Goal: Information Seeking & Learning: Check status

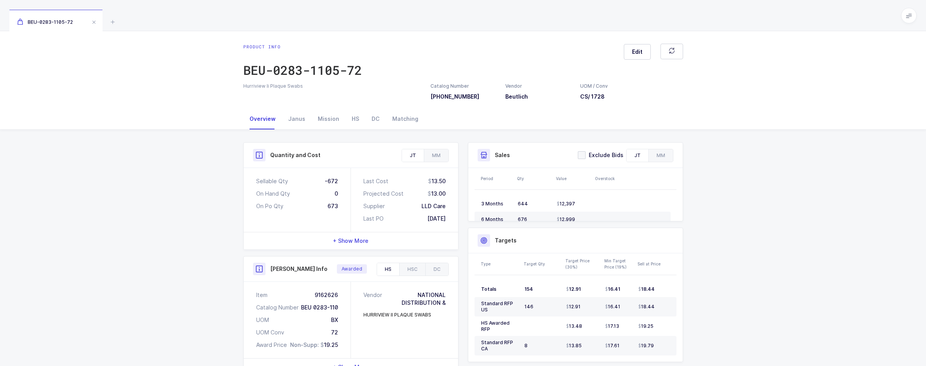
click at [776, 209] on div "Quantity and Cost JT MM Sellable Qty -672 On Hand Qty 0 On Po Qty 673 Last Cost…" at bounding box center [463, 333] width 926 height 406
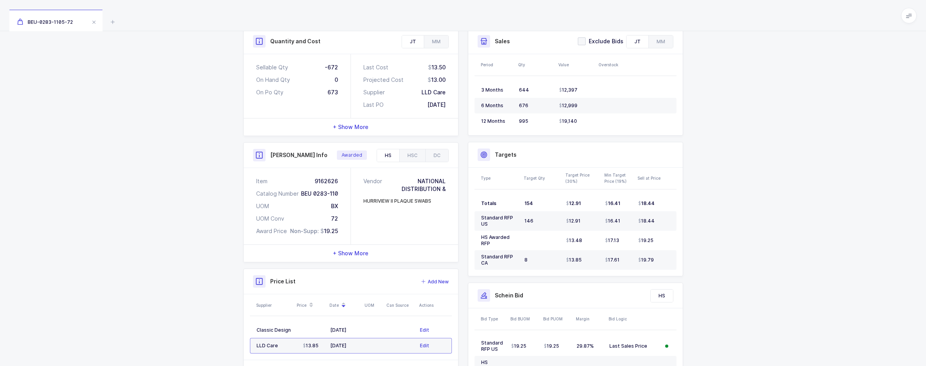
scroll to position [117, 0]
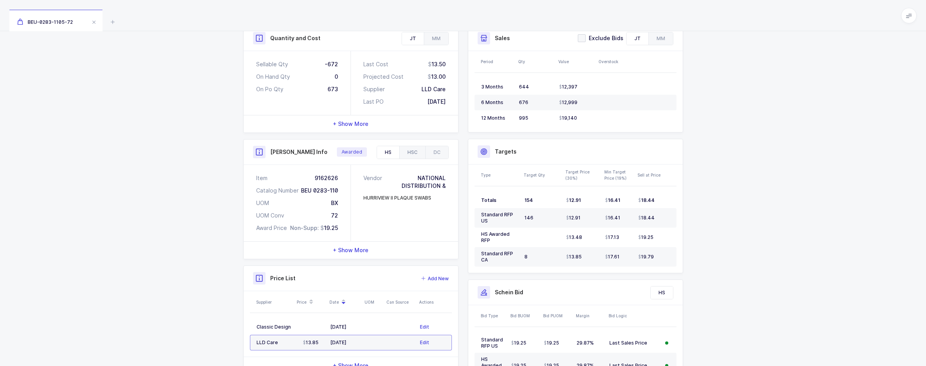
click at [417, 152] on div "HSC" at bounding box center [412, 152] width 26 height 12
click at [395, 152] on div "HS" at bounding box center [388, 152] width 22 height 12
click at [408, 151] on div "HSC" at bounding box center [412, 152] width 26 height 12
click at [394, 152] on div "HS" at bounding box center [388, 152] width 22 height 12
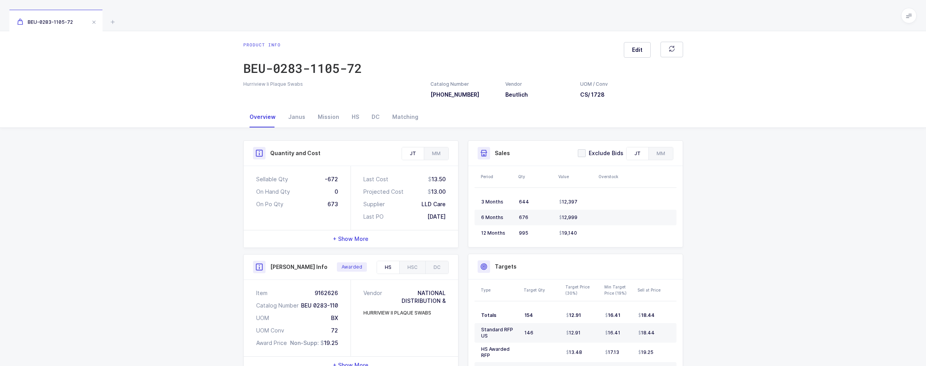
scroll to position [0, 0]
click at [326, 123] on div "Mission" at bounding box center [328, 118] width 34 height 21
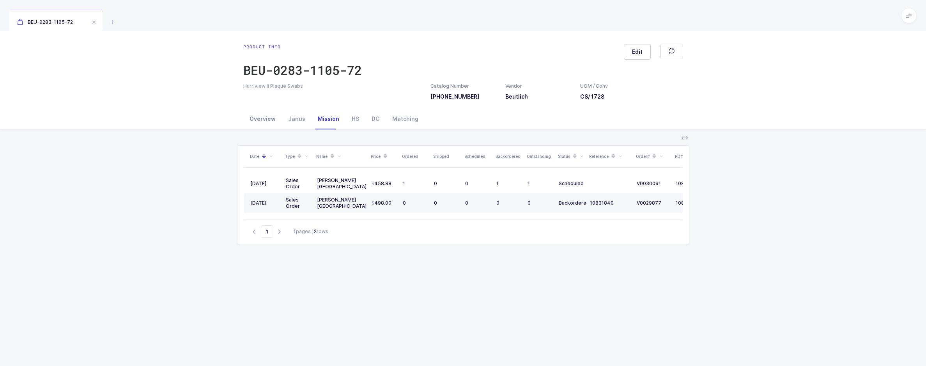
click at [272, 117] on div "Overview" at bounding box center [262, 118] width 39 height 21
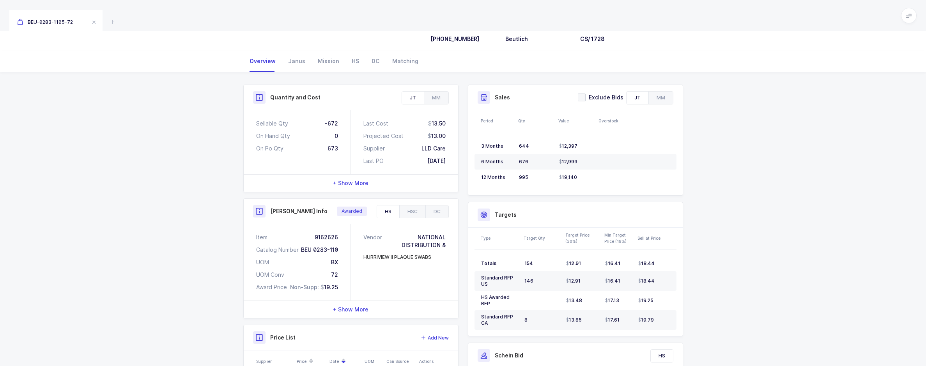
scroll to position [78, 0]
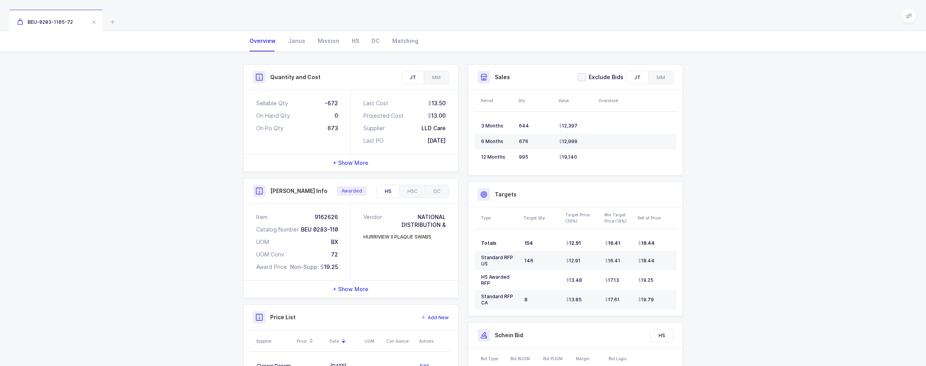
click at [343, 290] on span "+ Show More" at bounding box center [350, 289] width 35 height 8
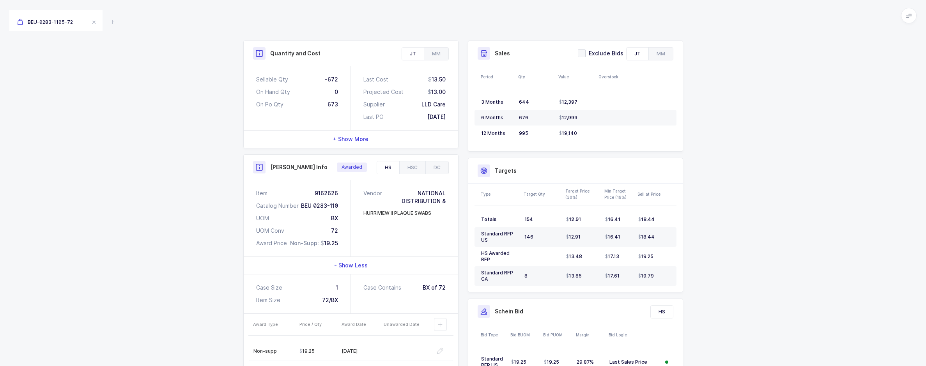
scroll to position [0, 0]
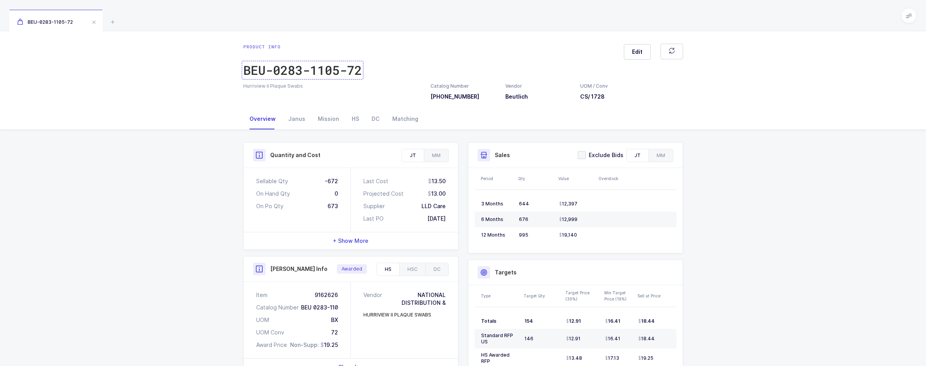
click at [287, 69] on div "BEU-0283-1105-72" at bounding box center [302, 70] width 118 height 16
click at [466, 98] on div "Catalog Number 0283-1105-72" at bounding box center [454, 92] width 49 height 18
click at [406, 269] on div "HSC" at bounding box center [412, 269] width 26 height 12
click at [389, 272] on div "HS" at bounding box center [388, 269] width 22 height 12
click at [299, 119] on div "Janus" at bounding box center [297, 118] width 30 height 21
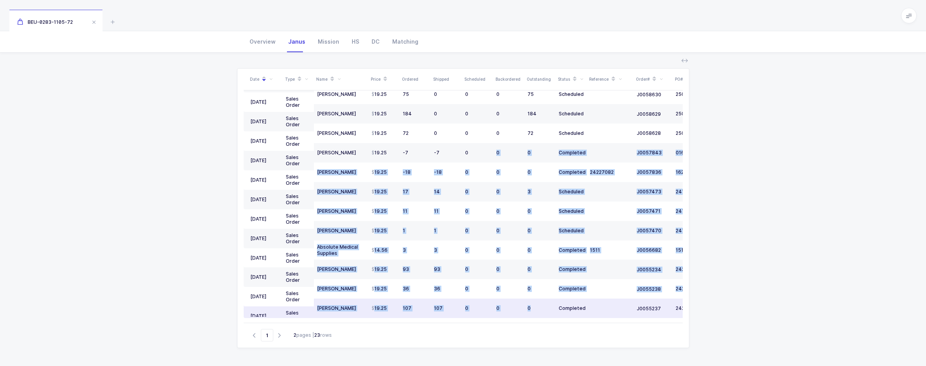
scroll to position [171, 0]
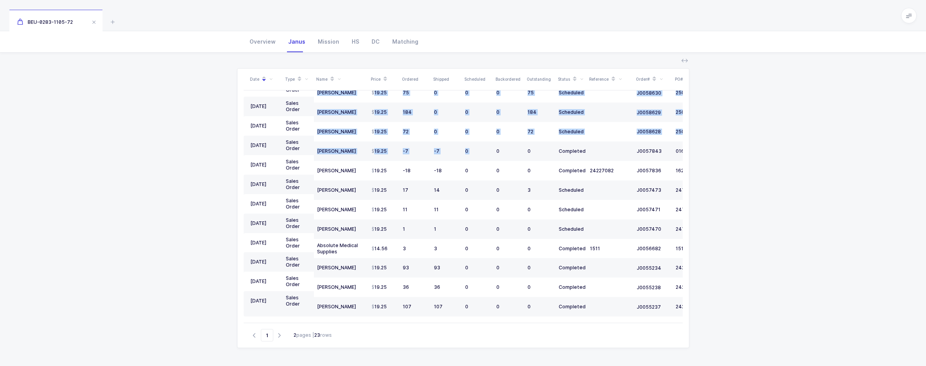
click at [495, 320] on div "09/26/2025 PO LLD Care 13.50 673 0 673 Issued 0014406 10/13/2025 09/12/2025 Sal…" at bounding box center [463, 206] width 439 height 232
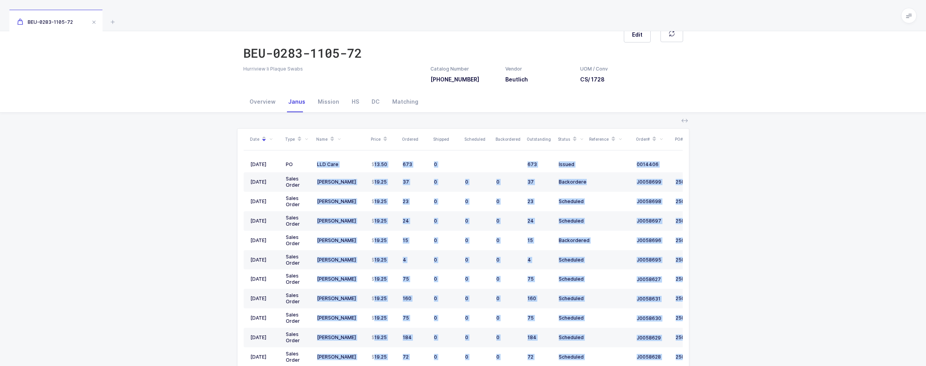
scroll to position [39, 0]
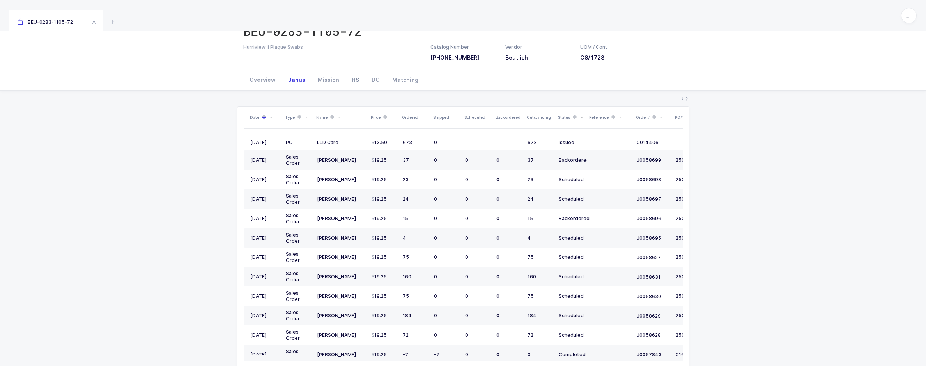
click at [345, 78] on div "HS" at bounding box center [355, 79] width 20 height 21
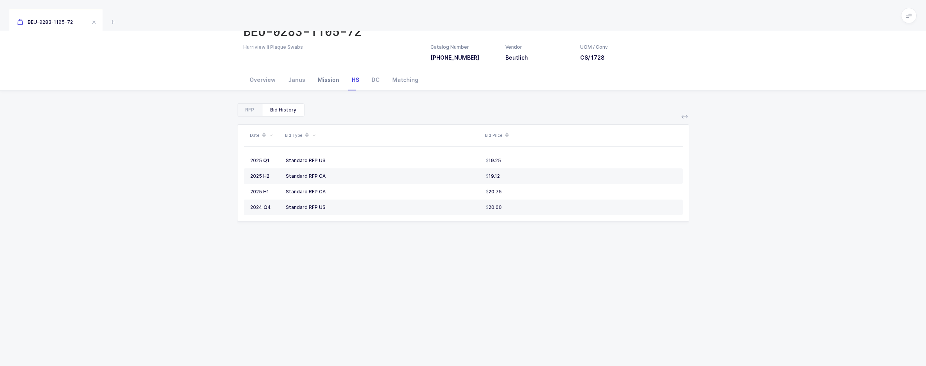
click at [333, 78] on div "Mission" at bounding box center [328, 79] width 34 height 21
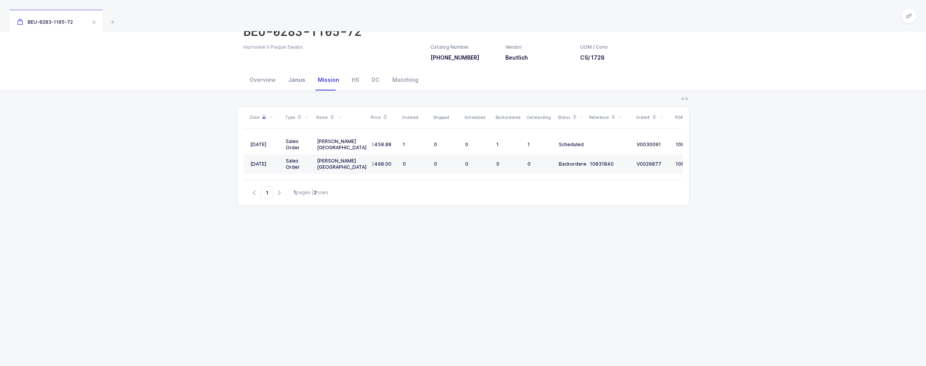
click at [297, 78] on div "Janus" at bounding box center [297, 79] width 30 height 21
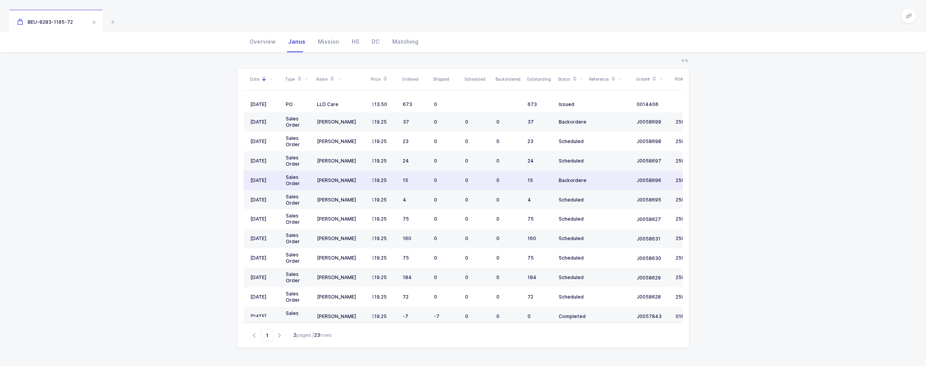
scroll to position [0, 0]
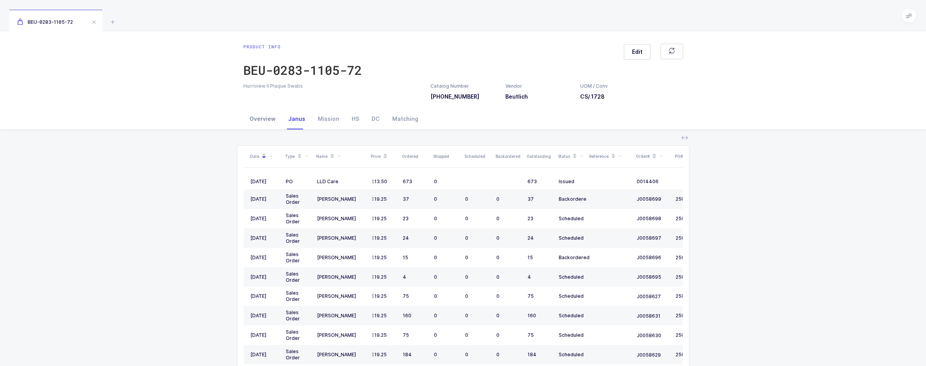
click at [271, 120] on div "Overview" at bounding box center [262, 118] width 39 height 21
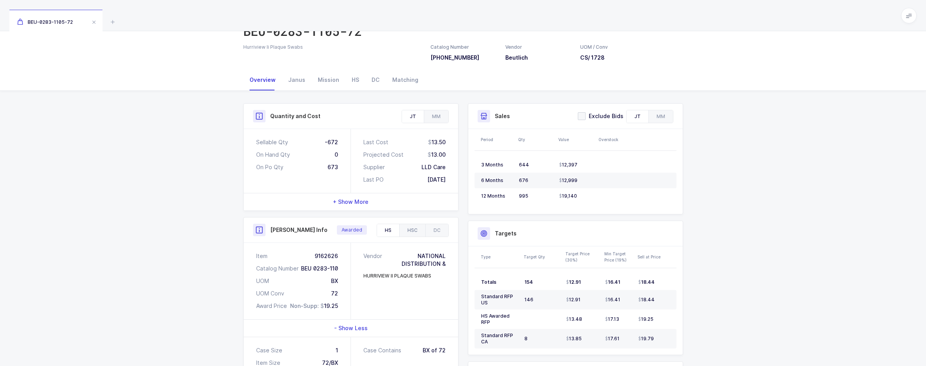
click at [409, 228] on div "HSC" at bounding box center [412, 230] width 26 height 12
click at [393, 230] on div "HS" at bounding box center [388, 230] width 22 height 12
click at [409, 229] on div "HSC" at bounding box center [412, 230] width 26 height 12
click at [395, 230] on div "HS" at bounding box center [388, 230] width 22 height 12
click at [404, 231] on div "HSC" at bounding box center [412, 230] width 26 height 12
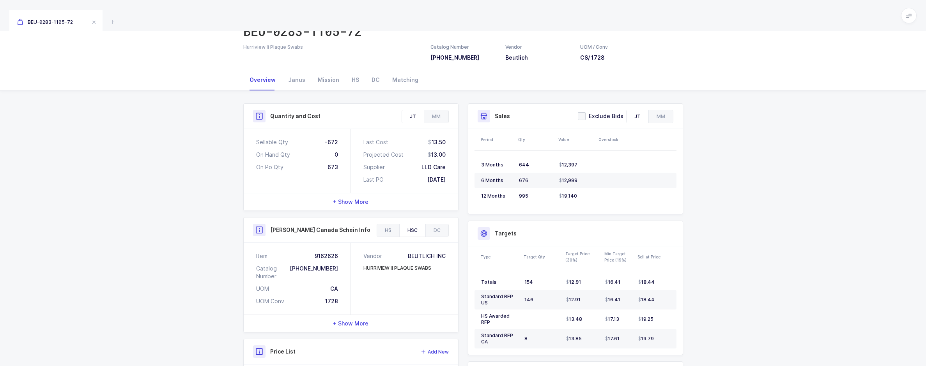
click at [386, 231] on div "HS" at bounding box center [388, 230] width 22 height 12
click at [405, 229] on div "HSC" at bounding box center [412, 230] width 26 height 12
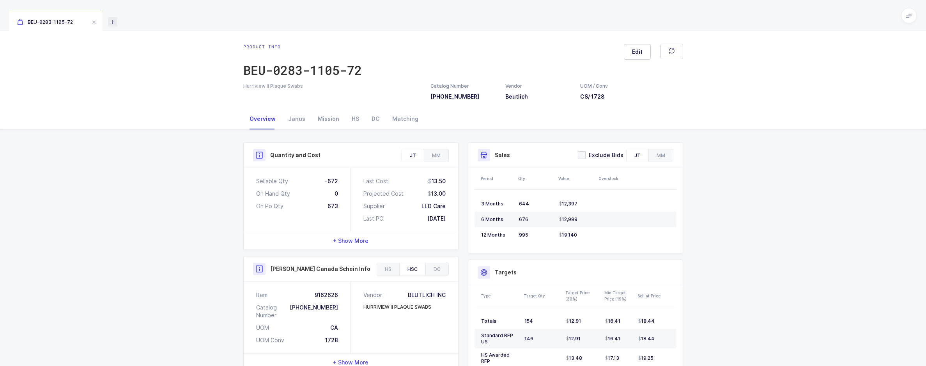
click at [115, 23] on icon at bounding box center [112, 21] width 9 height 9
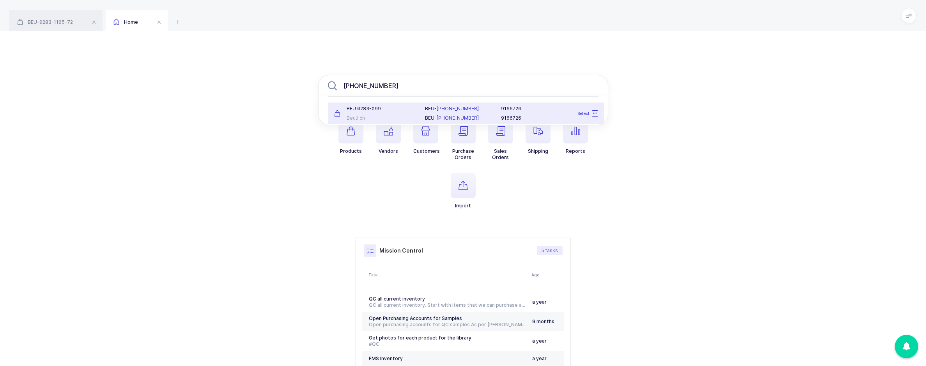
type input "0283-0998-31"
click at [365, 112] on div "BEU 0283-099 Beutlich" at bounding box center [374, 114] width 91 height 16
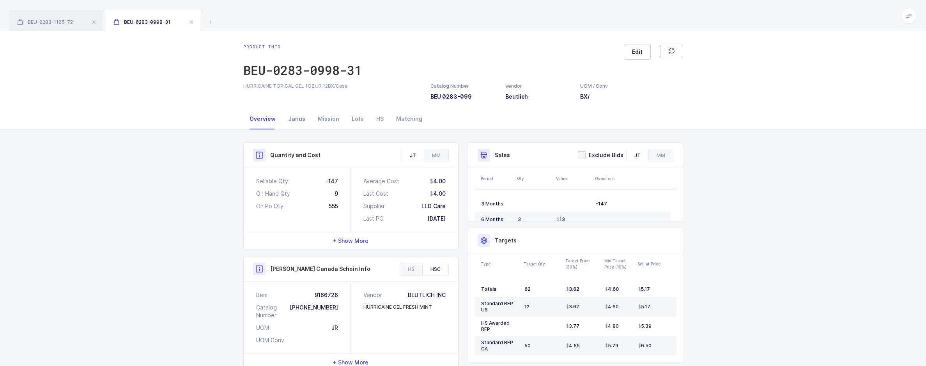
click at [299, 124] on div "Janus" at bounding box center [297, 118] width 30 height 21
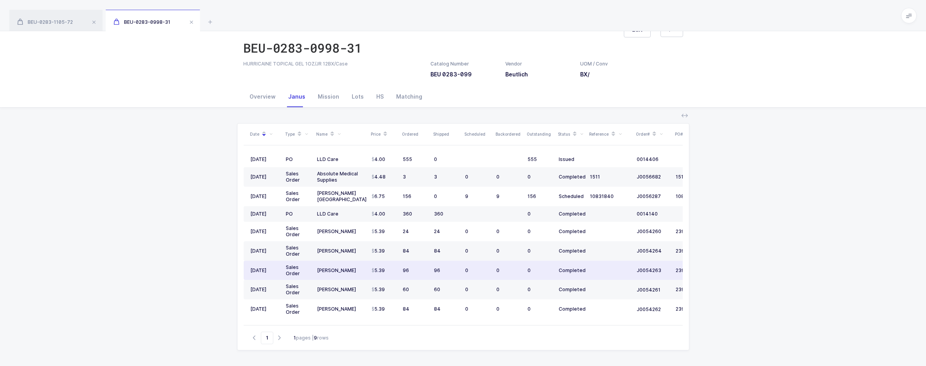
scroll to position [77, 0]
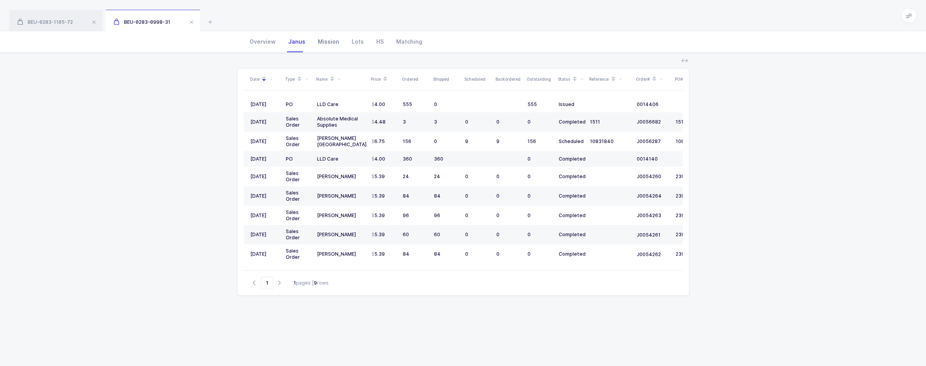
click at [328, 46] on div "Mission" at bounding box center [328, 41] width 34 height 21
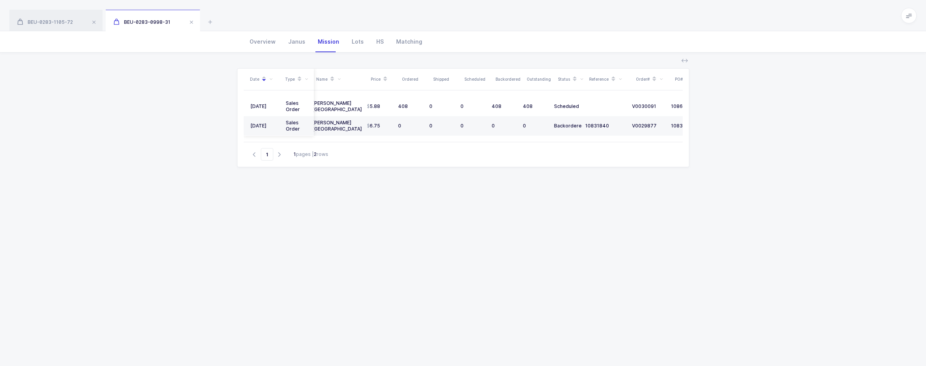
scroll to position [0, 0]
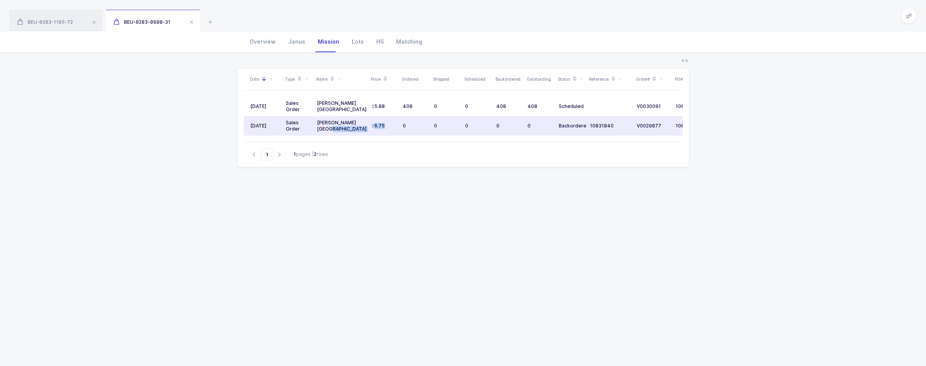
drag, startPoint x: 386, startPoint y: 127, endPoint x: 366, endPoint y: 126, distance: 20.3
click at [366, 126] on tr "03/21/2025 Sales Order Henry Schein Canada 6.75 0 0 0 0 0 Backordered 10831840 …" at bounding box center [489, 125] width 491 height 19
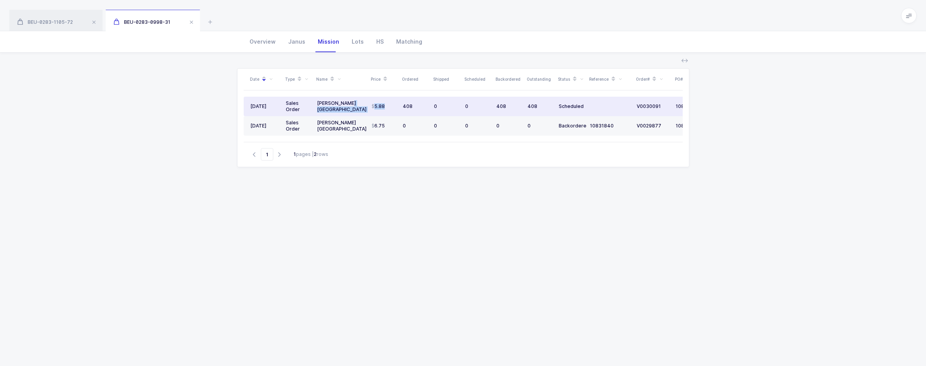
drag, startPoint x: 383, startPoint y: 104, endPoint x: 355, endPoint y: 104, distance: 28.4
click at [355, 104] on tr "08/22/2025 Sales Order Henry Schein Canada 5.88 408 0 0 408 408 Scheduled V0030…" at bounding box center [489, 106] width 491 height 19
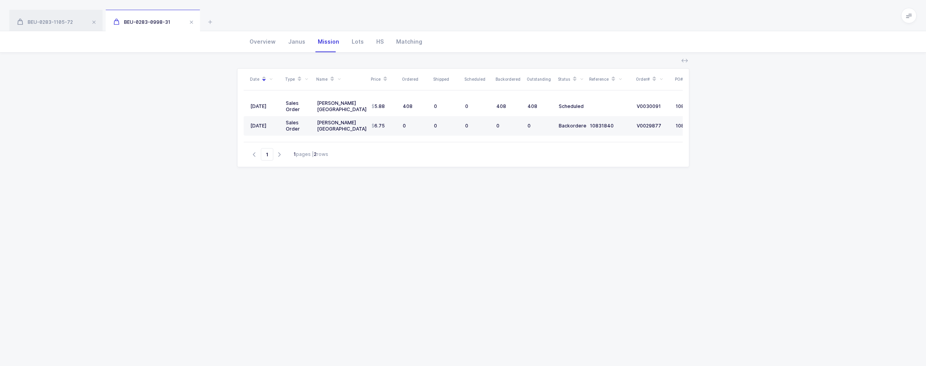
click at [415, 214] on div "Date Type Name Price Ordered Shipped Scheduled Backordered Outstanding Status R…" at bounding box center [463, 207] width 452 height 279
click at [380, 47] on div "HS" at bounding box center [380, 41] width 20 height 21
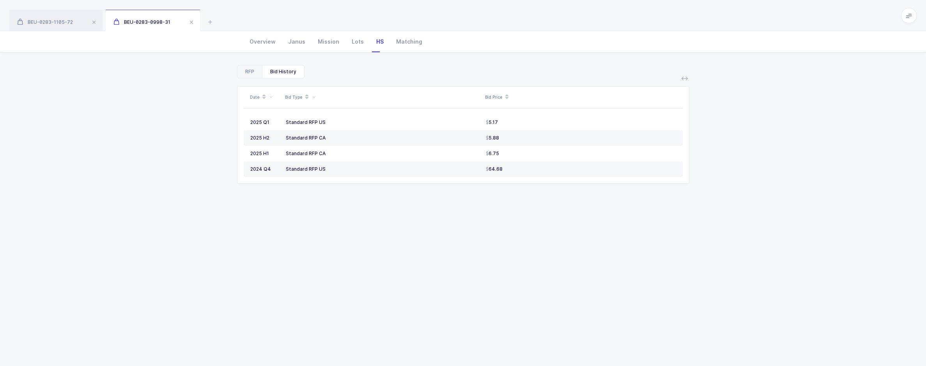
click at [253, 69] on div "RFP" at bounding box center [249, 71] width 25 height 12
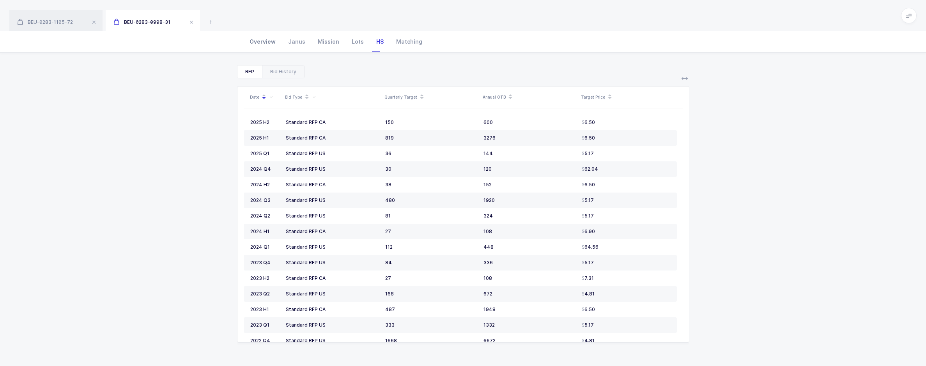
click at [263, 46] on div "Overview" at bounding box center [262, 41] width 39 height 21
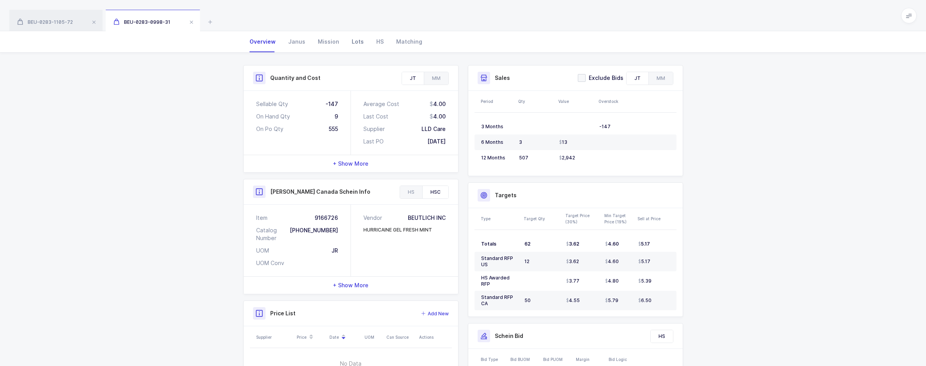
click at [363, 44] on div "Lots" at bounding box center [357, 41] width 25 height 21
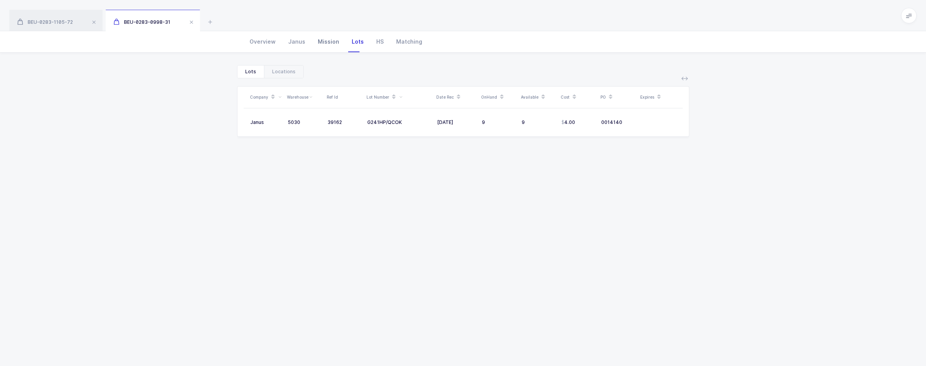
click at [323, 43] on div "Mission" at bounding box center [328, 41] width 34 height 21
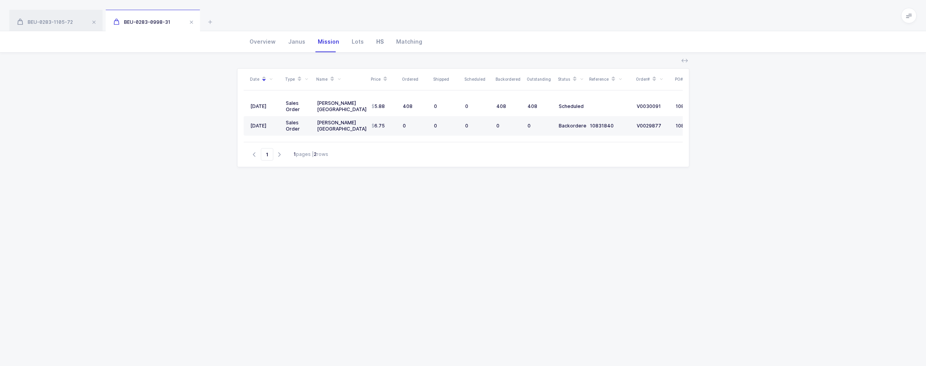
click at [379, 46] on div "HS" at bounding box center [380, 41] width 20 height 21
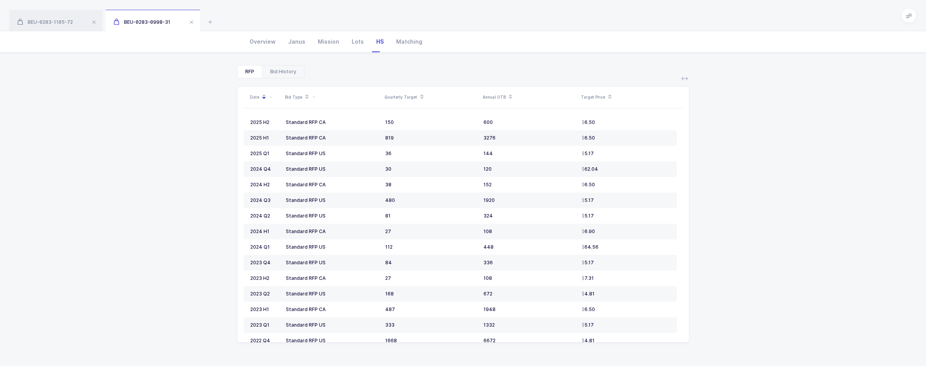
click at [292, 71] on div "Bid History" at bounding box center [283, 71] width 42 height 12
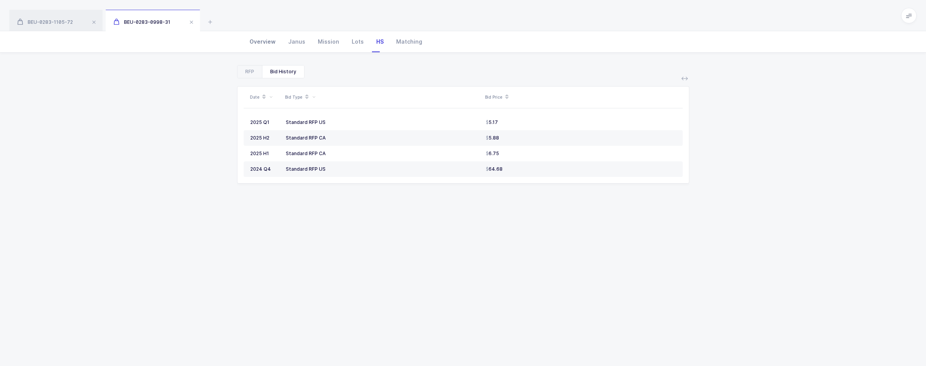
click at [267, 40] on div "Overview" at bounding box center [262, 41] width 39 height 21
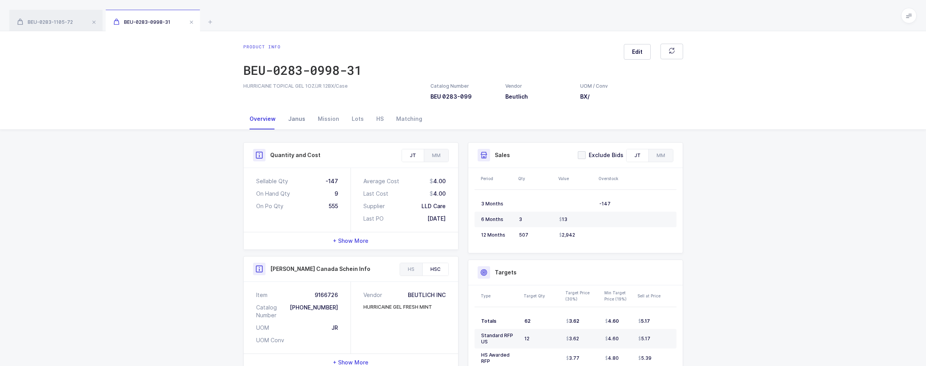
click at [298, 118] on div "Janus" at bounding box center [297, 118] width 30 height 21
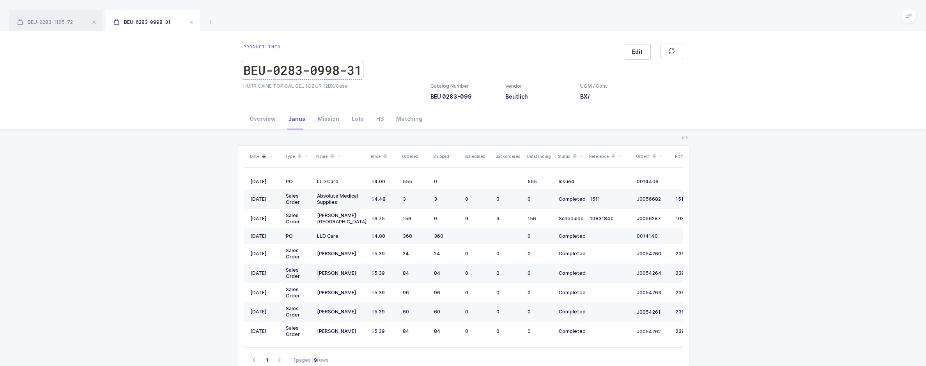
click at [337, 74] on div "BEU-0283-0998-31" at bounding box center [302, 70] width 118 height 16
click at [302, 63] on div "BEU-0283-0998-31" at bounding box center [302, 70] width 118 height 16
click at [331, 122] on div "Mission" at bounding box center [328, 118] width 34 height 21
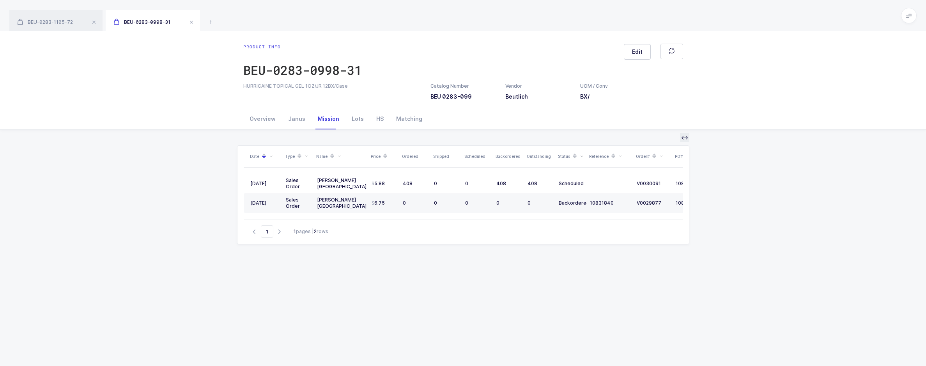
click at [681, 140] on icon at bounding box center [684, 137] width 6 height 6
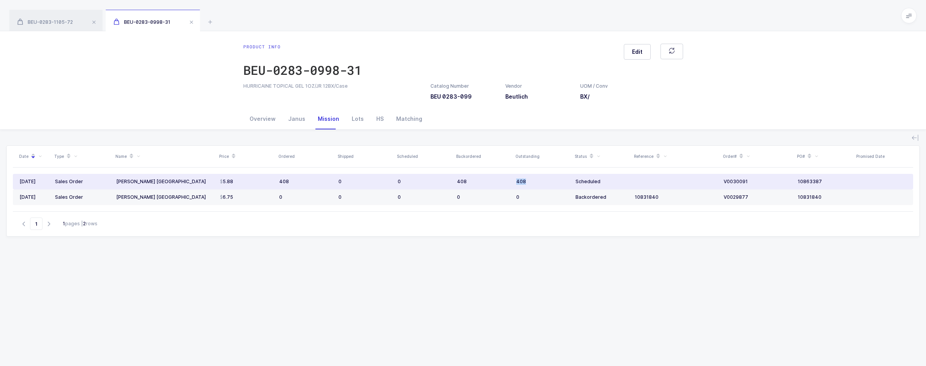
drag, startPoint x: 533, startPoint y: 183, endPoint x: 507, endPoint y: 185, distance: 26.2
click at [507, 185] on tr "08/22/2025 Sales Order Henry Schein Canada 5.88 408 0 0 408 408 Scheduled V0030…" at bounding box center [463, 182] width 900 height 16
drag, startPoint x: 507, startPoint y: 185, endPoint x: 484, endPoint y: 227, distance: 48.0
click at [484, 227] on div "Go to 1 1 pages | 2 rows" at bounding box center [463, 223] width 900 height 25
drag, startPoint x: 291, startPoint y: 182, endPoint x: 279, endPoint y: 182, distance: 11.3
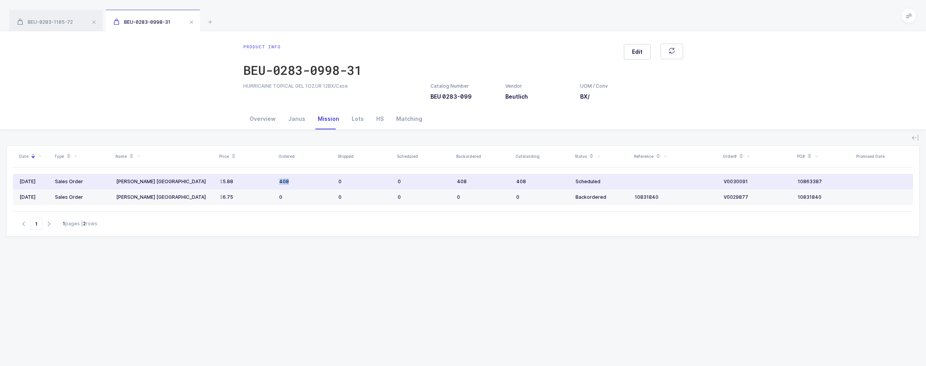
click at [279, 182] on div "408" at bounding box center [305, 181] width 53 height 6
drag, startPoint x: 535, startPoint y: 181, endPoint x: 512, endPoint y: 181, distance: 22.6
click at [512, 181] on tr "08/22/2025 Sales Order Henry Schein Canada 5.88 408 0 0 408 408 Scheduled V0030…" at bounding box center [463, 182] width 900 height 16
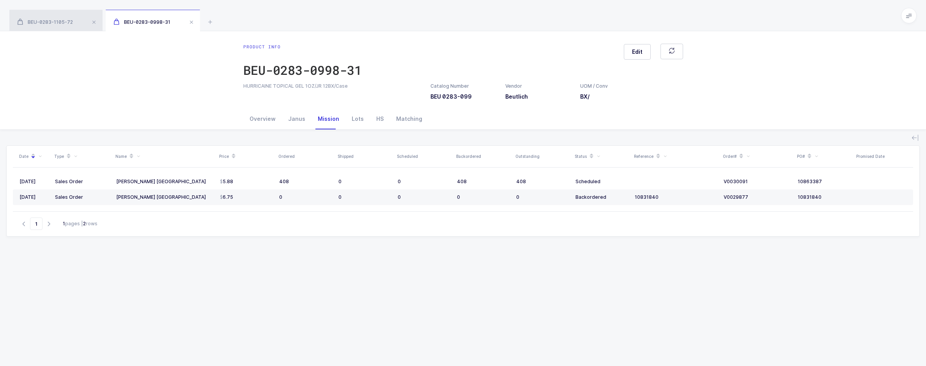
click at [41, 26] on div "BEU-0283-1105-72" at bounding box center [55, 21] width 93 height 22
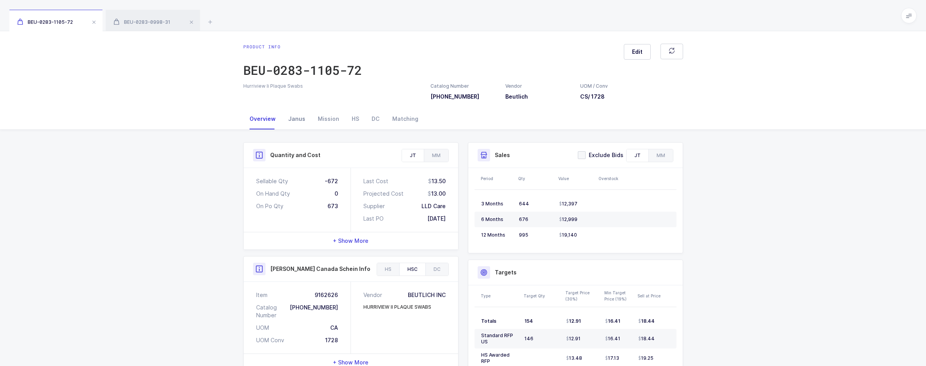
click at [302, 122] on div "Janus" at bounding box center [297, 118] width 30 height 21
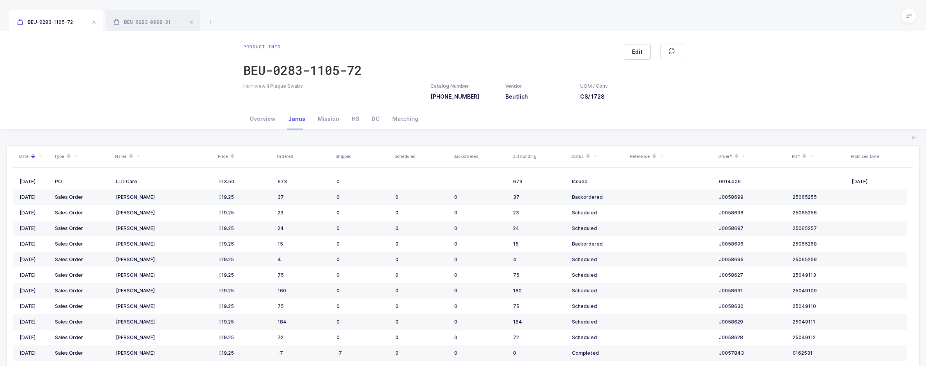
drag, startPoint x: 317, startPoint y: 121, endPoint x: 323, endPoint y: 134, distance: 13.9
click at [317, 121] on div "Mission" at bounding box center [328, 118] width 34 height 21
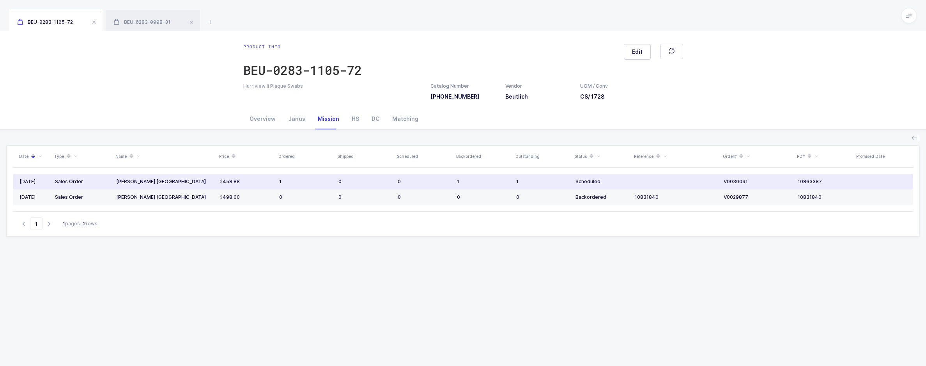
drag, startPoint x: 288, startPoint y: 185, endPoint x: 280, endPoint y: 185, distance: 7.8
click at [280, 185] on td "1" at bounding box center [305, 182] width 59 height 16
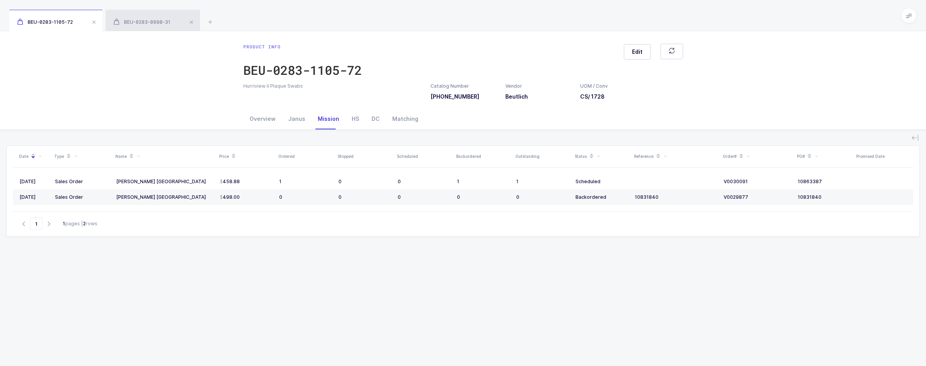
click at [147, 29] on div "BEU-0283-0998-31" at bounding box center [153, 21] width 94 height 22
click at [463, 100] on div "Catalog Number BEU 0283-099" at bounding box center [450, 92] width 41 height 18
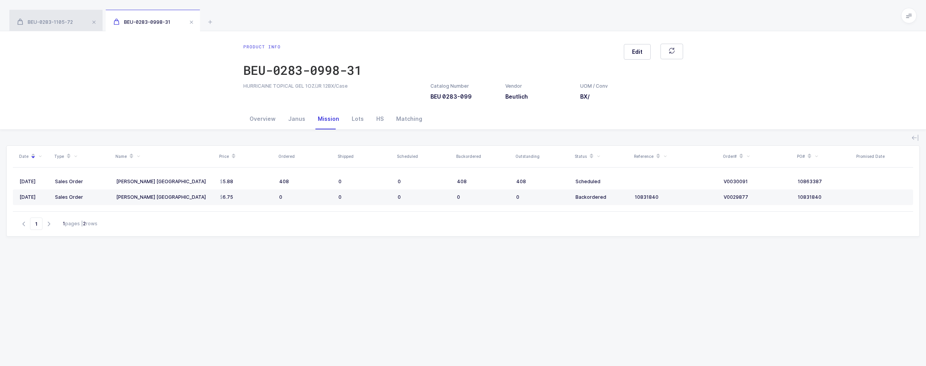
click at [62, 26] on div "BEU-0283-1105-72" at bounding box center [55, 21] width 93 height 22
click at [263, 125] on div "Overview" at bounding box center [262, 118] width 39 height 21
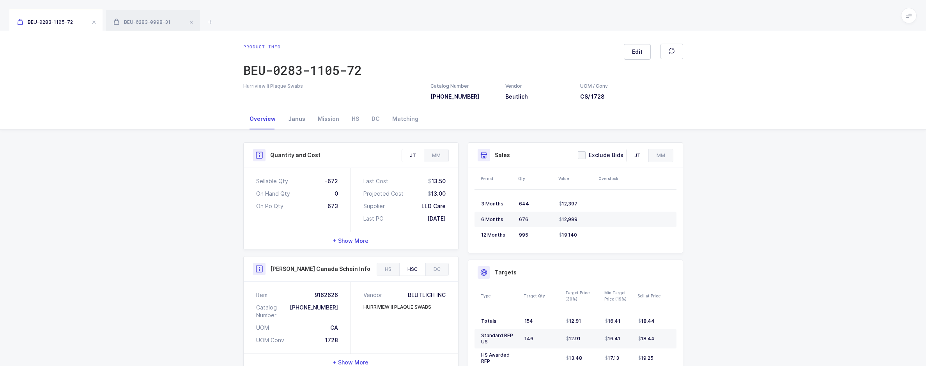
click at [304, 119] on div "Janus" at bounding box center [297, 118] width 30 height 21
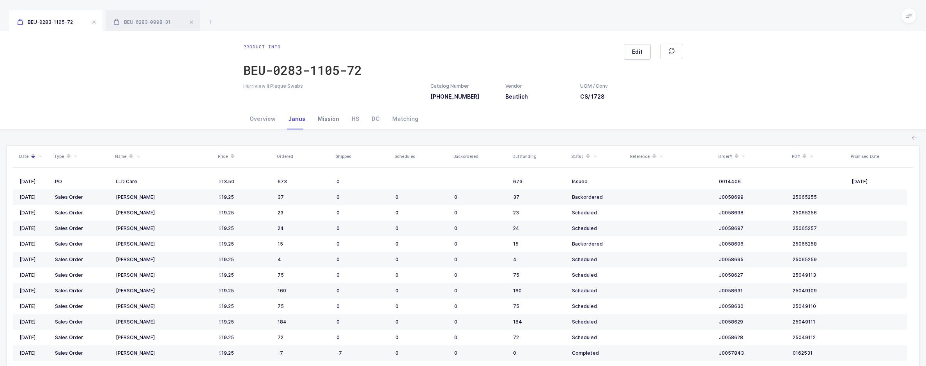
click at [323, 123] on div "Mission" at bounding box center [328, 118] width 34 height 21
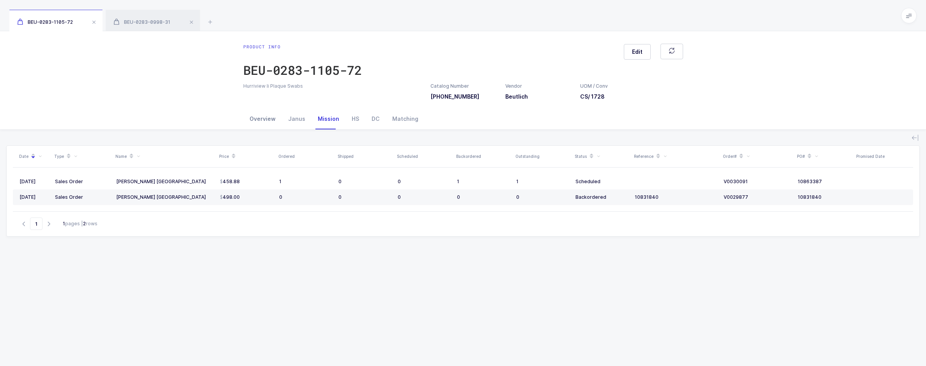
click at [263, 122] on div "Overview" at bounding box center [262, 118] width 39 height 21
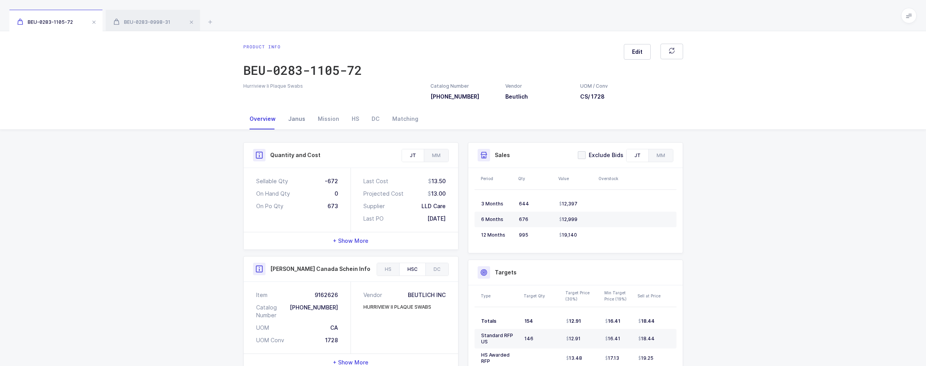
click at [295, 125] on div "Janus" at bounding box center [297, 118] width 30 height 21
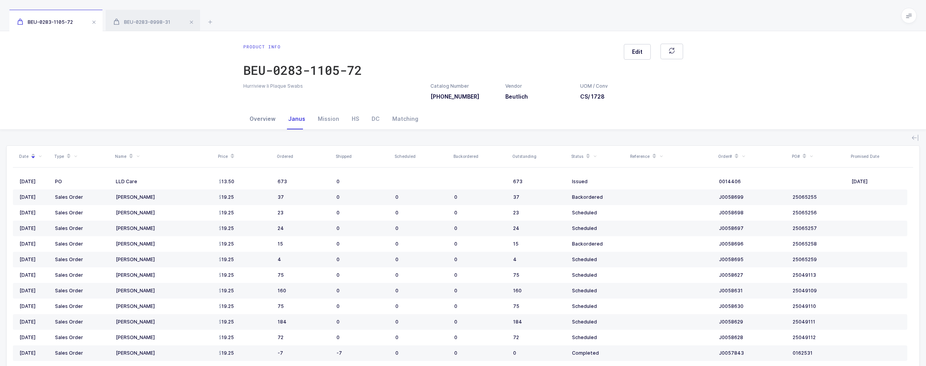
click at [254, 116] on div "Overview" at bounding box center [262, 118] width 39 height 21
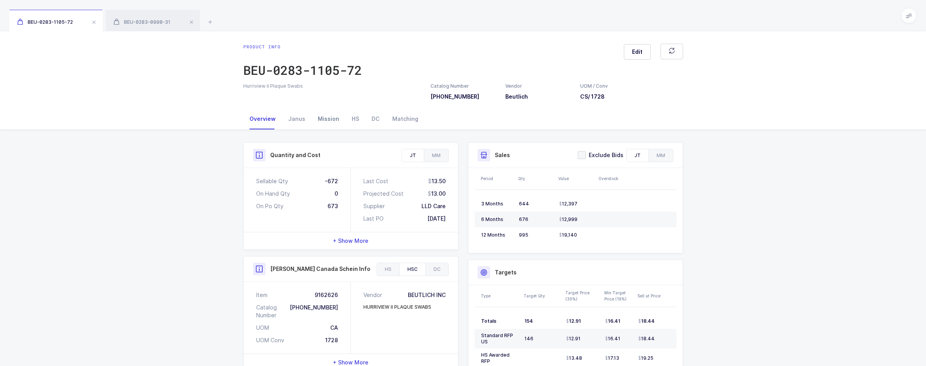
click at [322, 123] on div "Mission" at bounding box center [328, 118] width 34 height 21
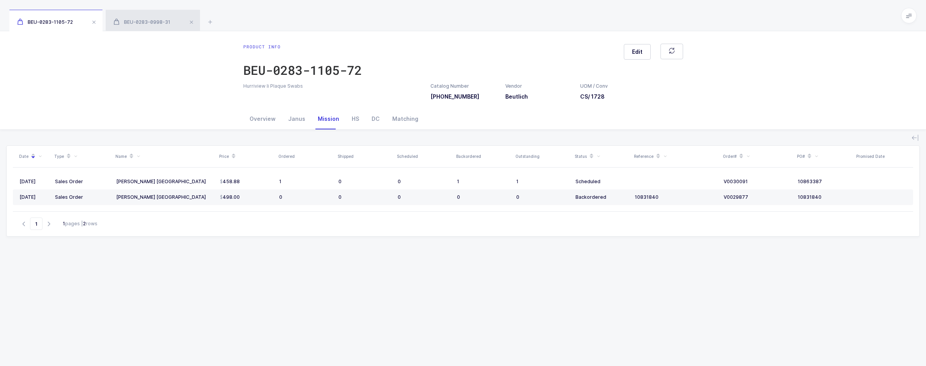
click at [139, 28] on div "BEU-0283-0998-31" at bounding box center [153, 21] width 94 height 22
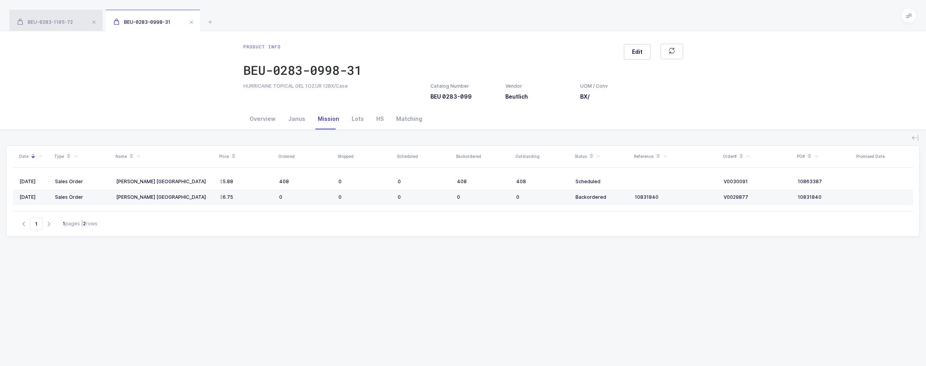
click at [65, 27] on div "BEU-0283-1105-72" at bounding box center [55, 21] width 93 height 22
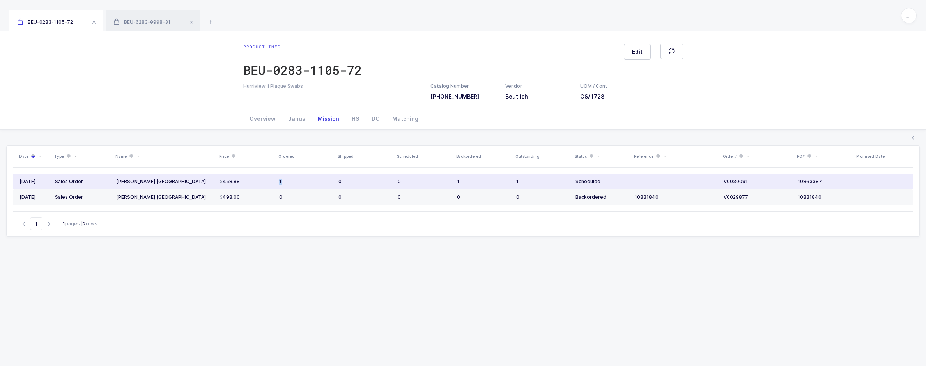
drag, startPoint x: 288, startPoint y: 183, endPoint x: 270, endPoint y: 184, distance: 17.9
click at [270, 184] on tr "08/22/2025 Sales Order Henry Schein Canada 458.88 1 0 0 1 1 Scheduled V0030091 …" at bounding box center [463, 182] width 900 height 16
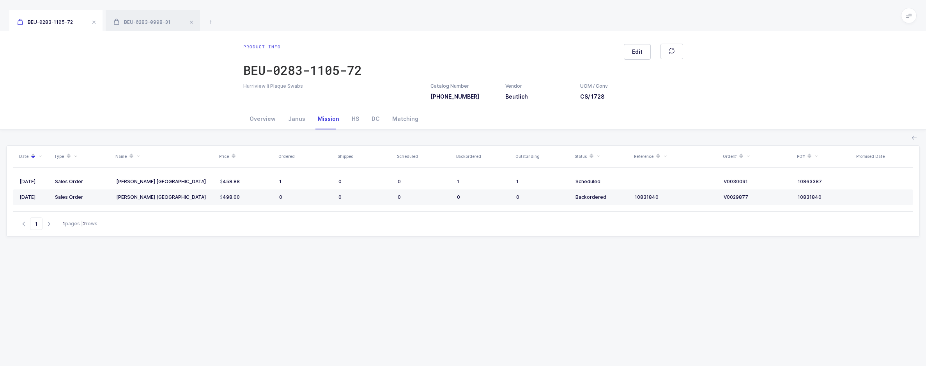
click at [298, 257] on div "Date Type Name Price Ordered Shipped Scheduled Backordered Outstanding Status R…" at bounding box center [462, 284] width 913 height 279
click at [262, 120] on div "Overview" at bounding box center [262, 118] width 39 height 21
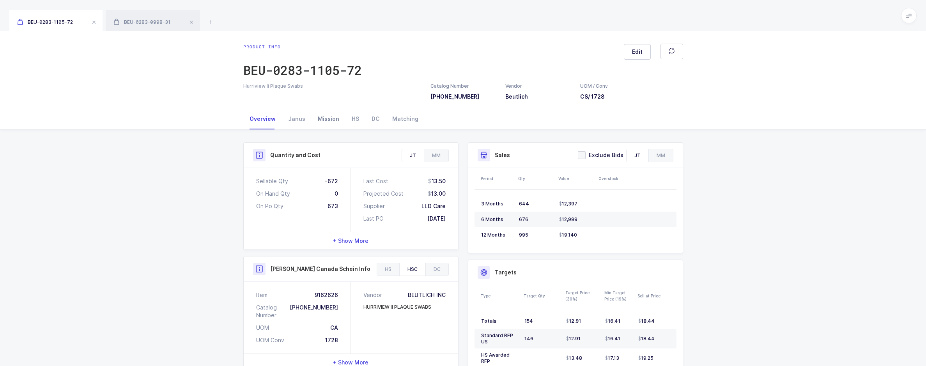
click at [325, 120] on div "Mission" at bounding box center [328, 118] width 34 height 21
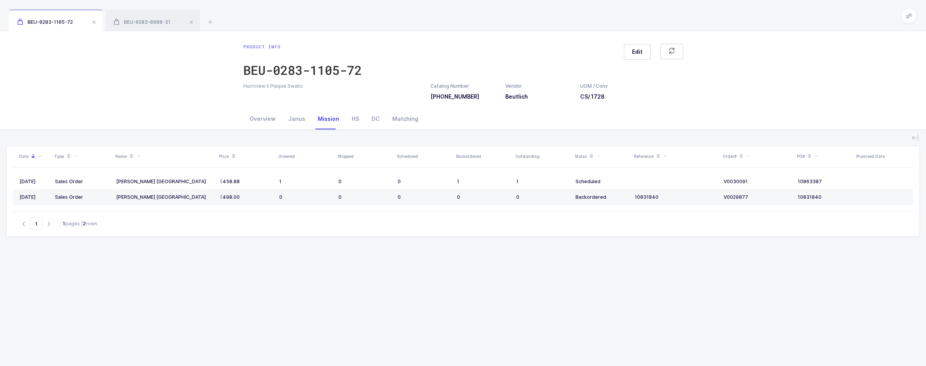
click at [771, 104] on div "Product info BEU-0283-1105-72 Edit Hurriview Ii Plaque Swabs Catalog Number 028…" at bounding box center [463, 69] width 926 height 77
click at [772, 253] on div "Date Type Name Price Ordered Shipped Scheduled Backordered Outstanding Status R…" at bounding box center [462, 284] width 913 height 279
